Goal: Information Seeking & Learning: Find specific fact

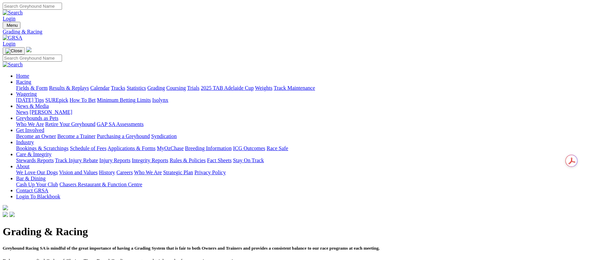
click at [48, 85] on link "Fields & Form" at bounding box center [32, 88] width 32 height 6
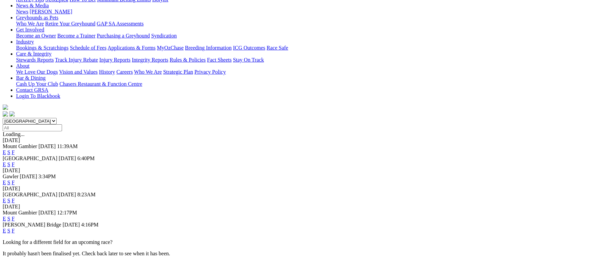
scroll to position [50, 0]
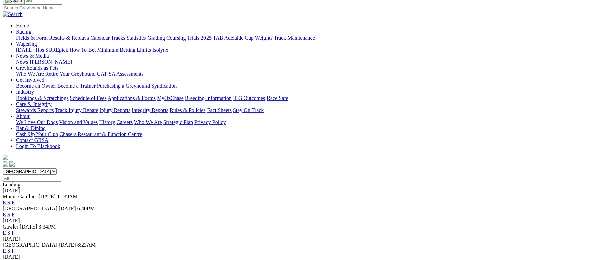
click at [15, 200] on link "F" at bounding box center [13, 203] width 3 height 6
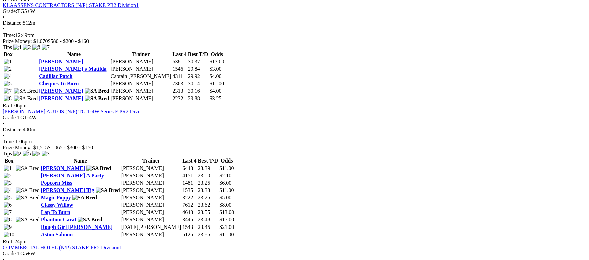
scroll to position [653, 0]
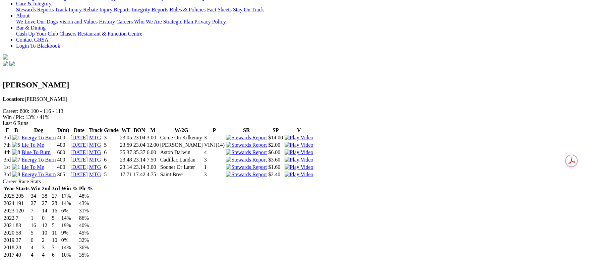
scroll to position [151, 0]
